Goal: Learn about a topic

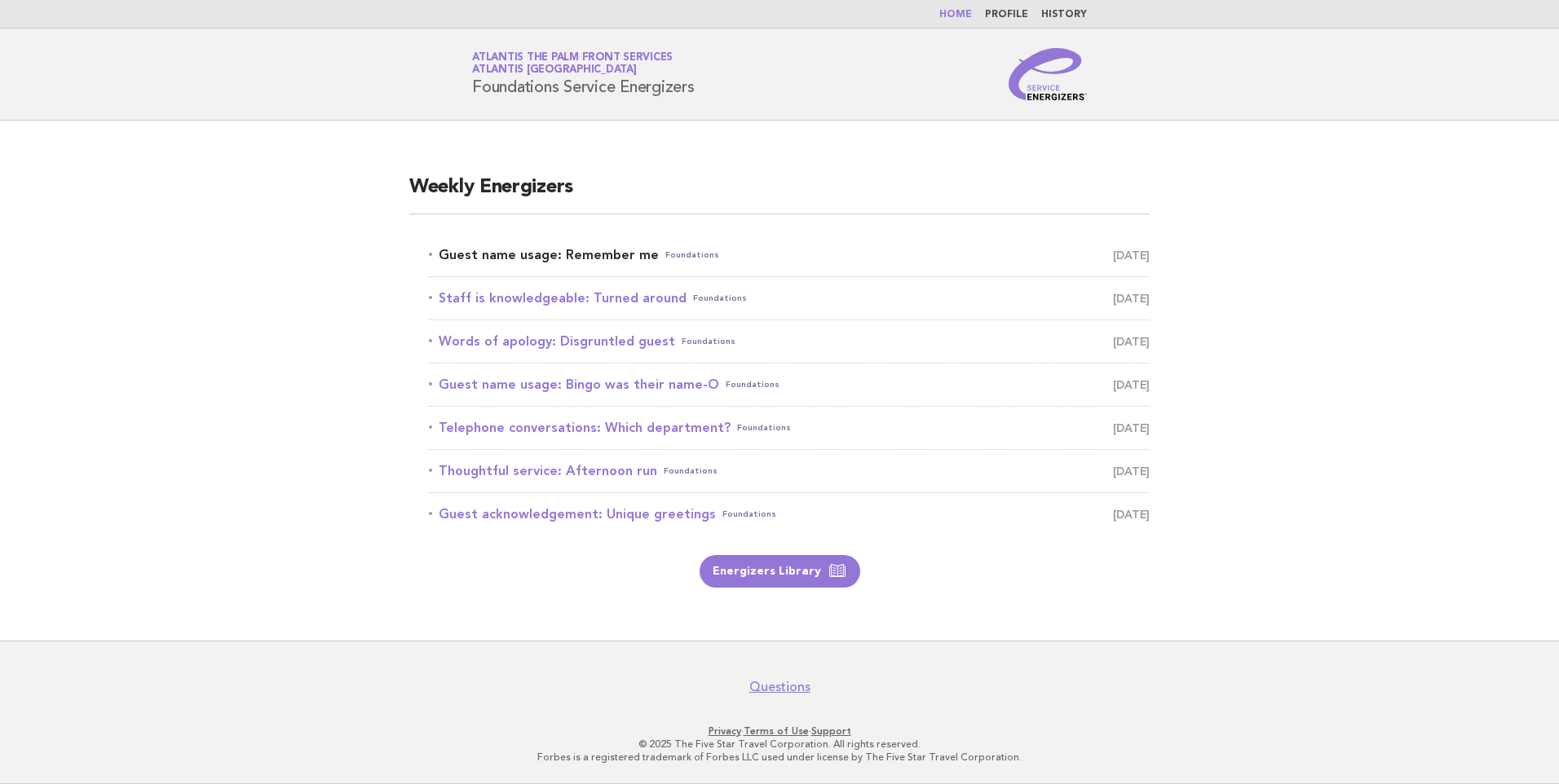
click at [591, 259] on link "Guest name usage: Remember me Foundations [DATE]" at bounding box center [790, 255] width 721 height 23
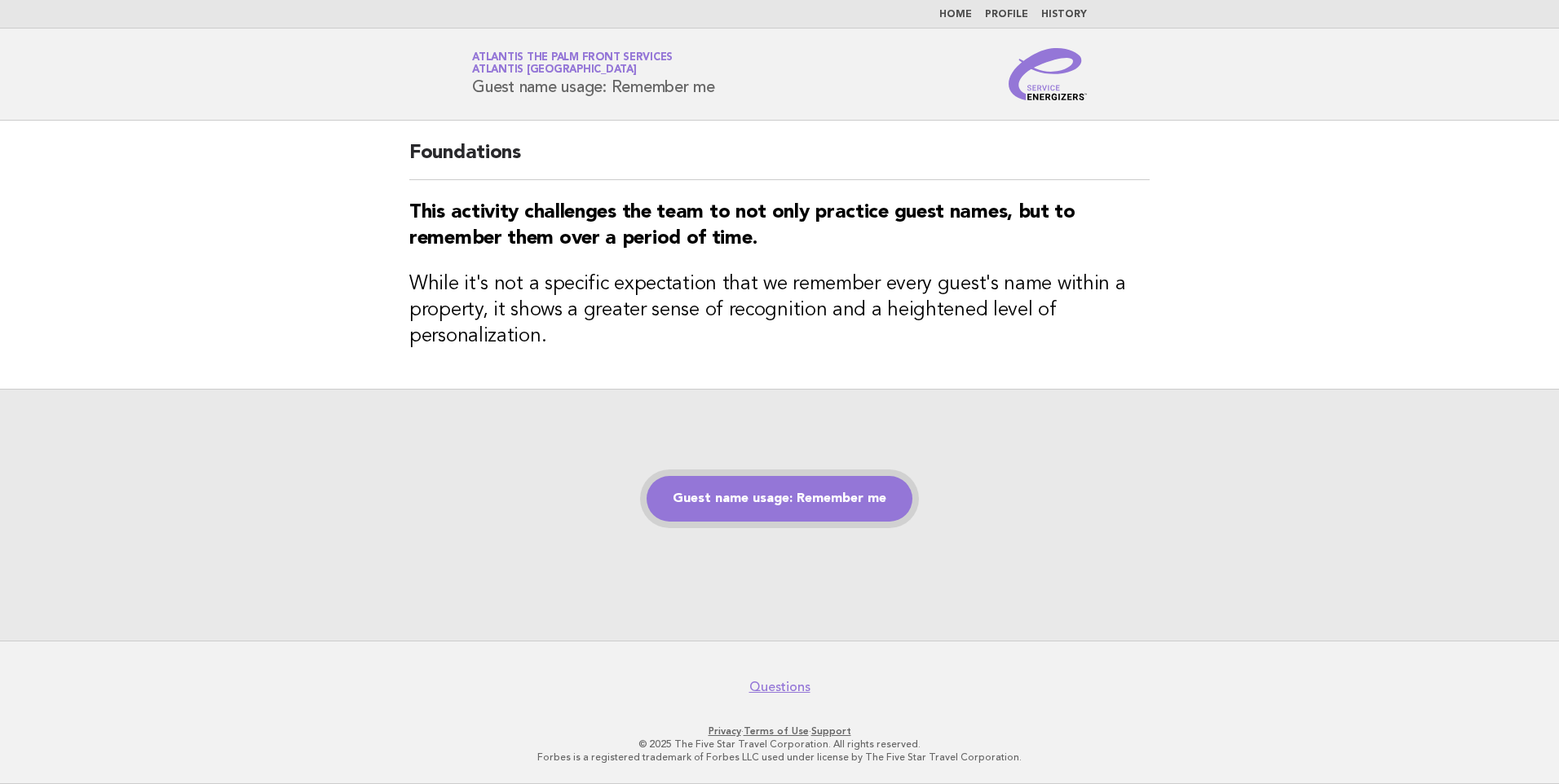
click at [758, 510] on link "Guest name usage: Remember me" at bounding box center [779, 499] width 266 height 46
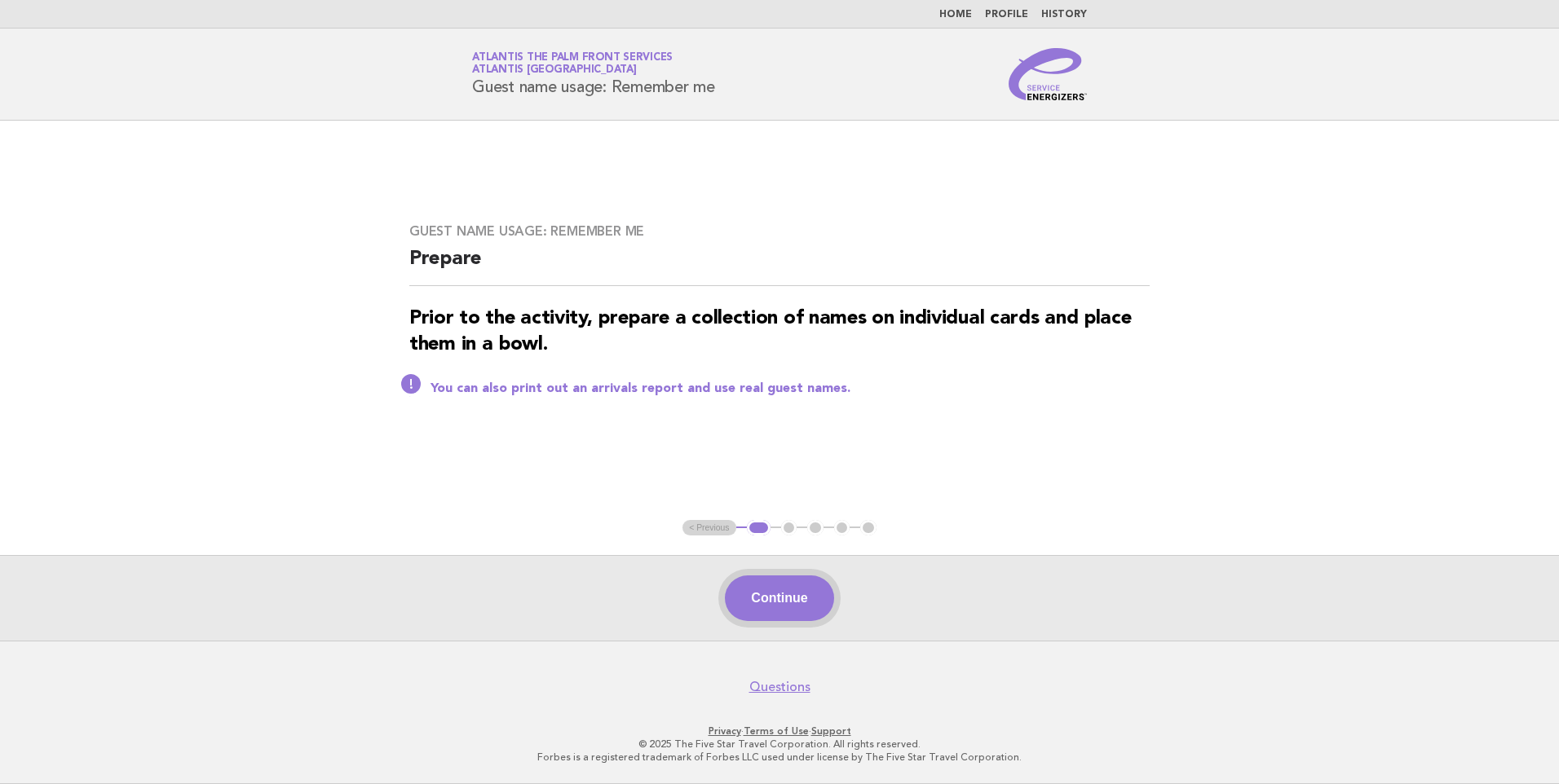
click at [797, 610] on button "Continue" at bounding box center [779, 598] width 109 height 46
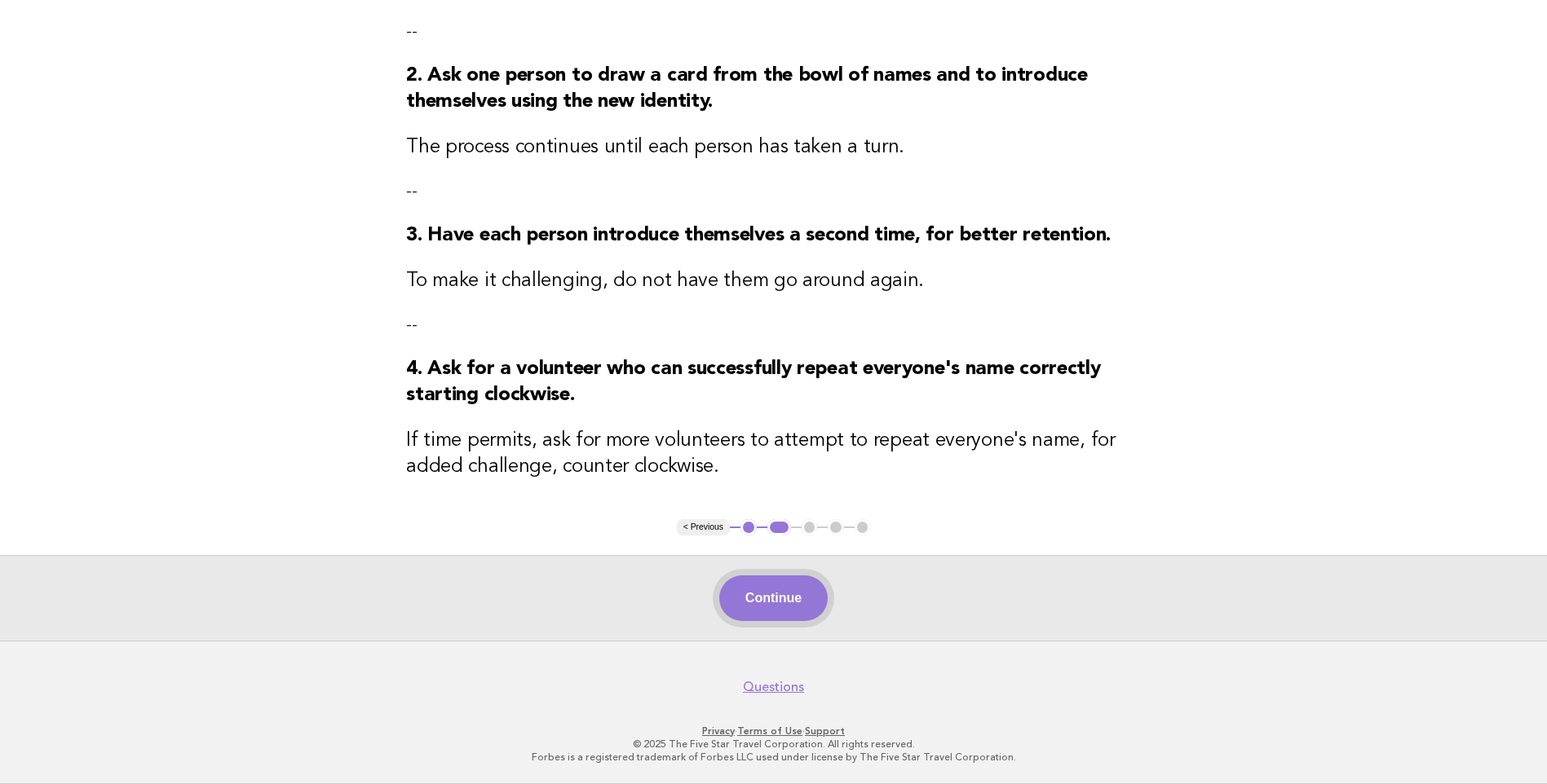
click at [777, 605] on button "Continue" at bounding box center [774, 598] width 109 height 46
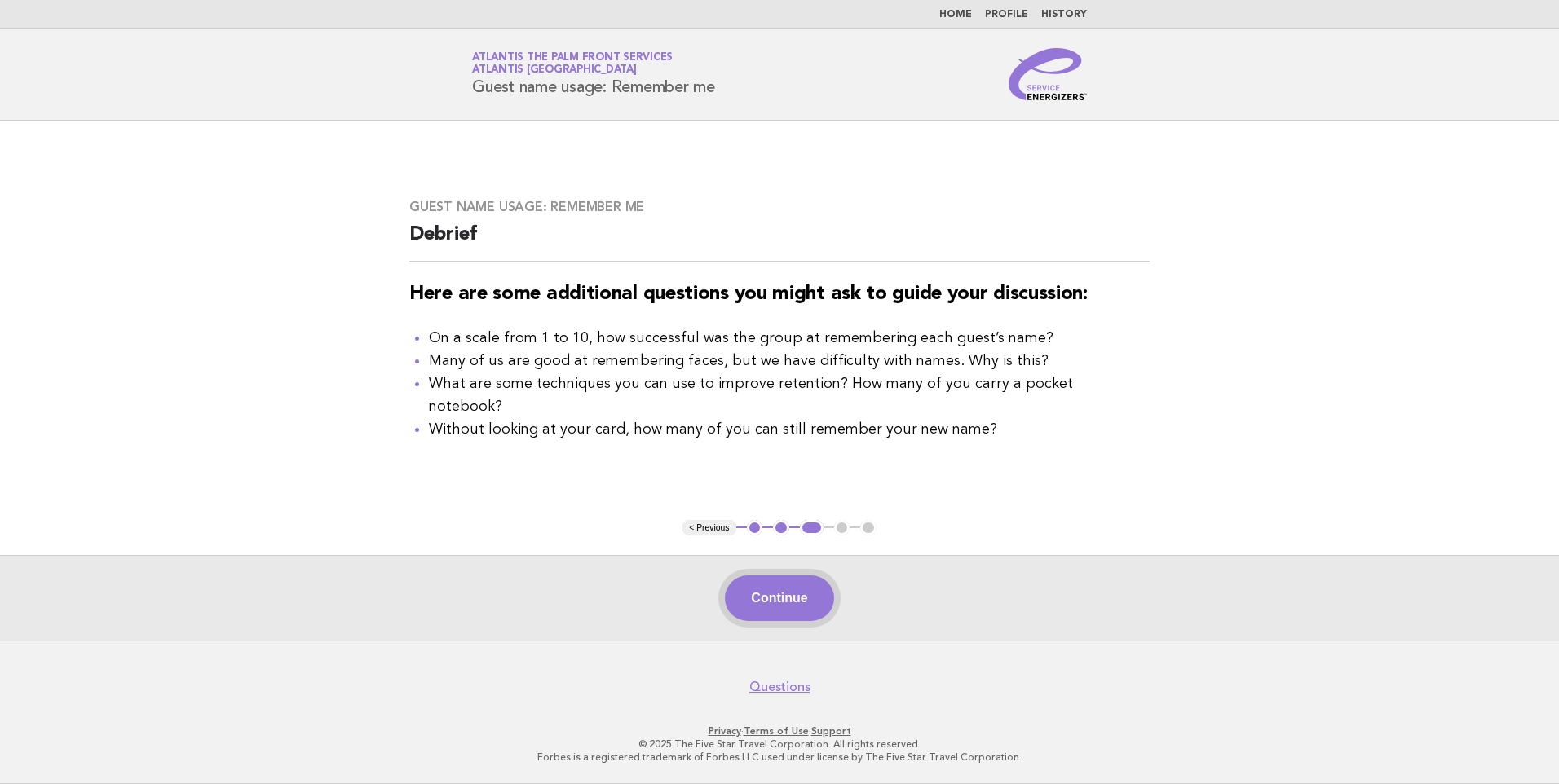
click at [803, 610] on button "Continue" at bounding box center [779, 598] width 109 height 46
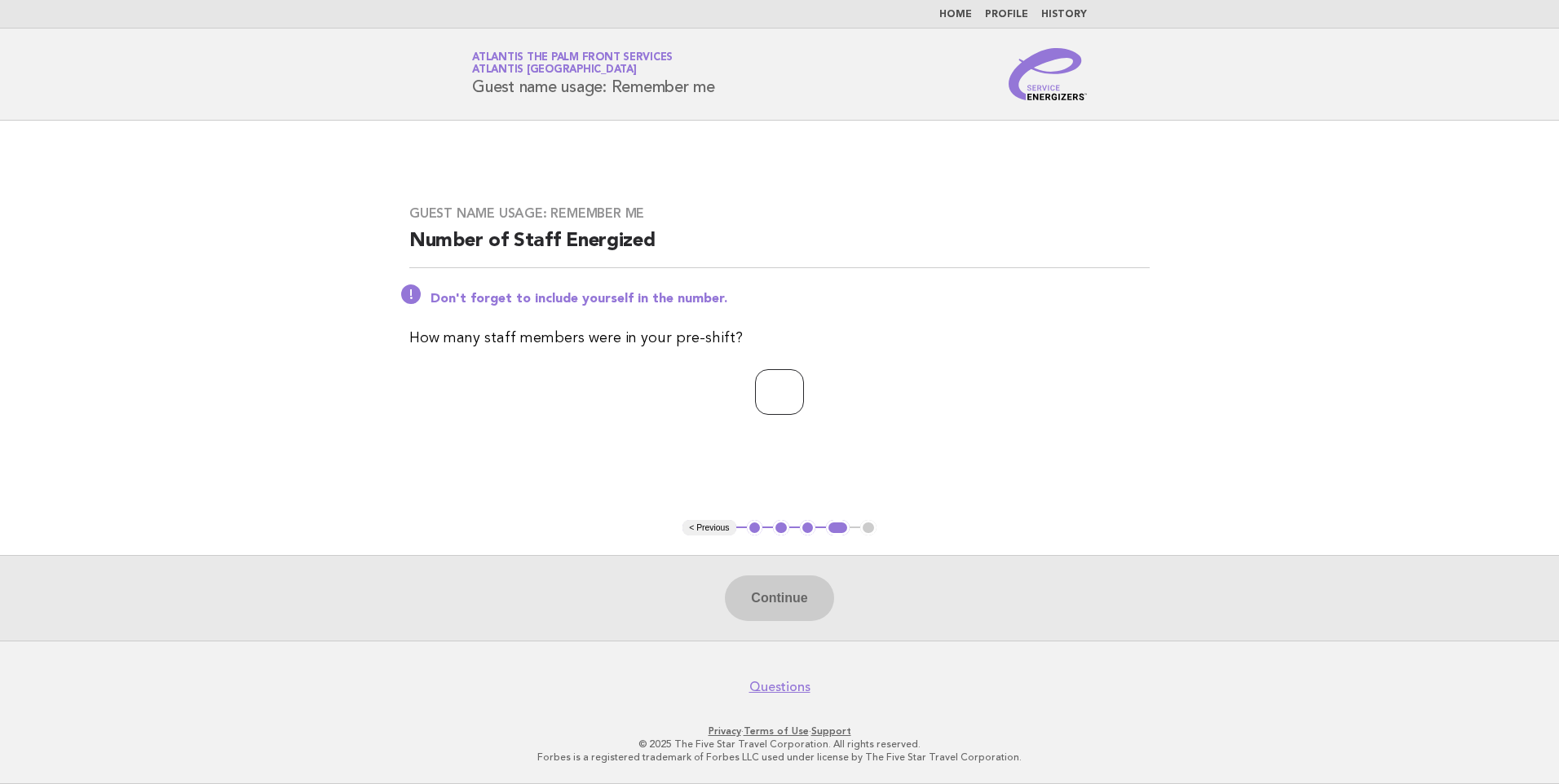
click at [782, 402] on input "number" at bounding box center [780, 392] width 49 height 46
type input "**"
click at [803, 610] on button "Continue" at bounding box center [779, 598] width 109 height 46
